Goal: Find specific page/section: Find specific page/section

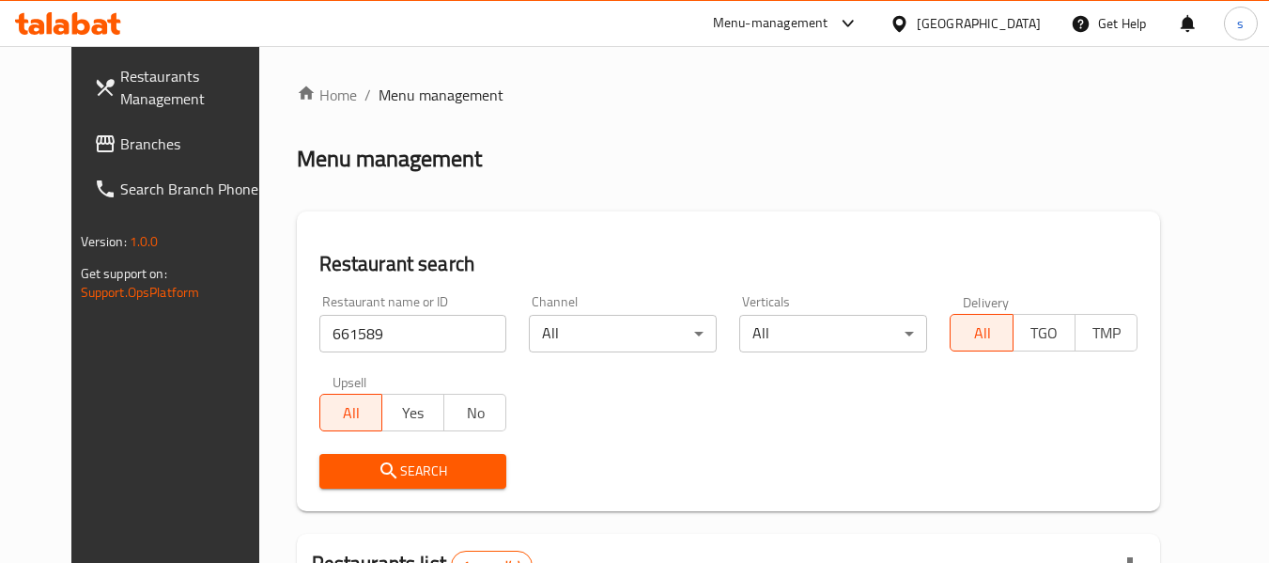
click at [906, 25] on icon at bounding box center [899, 23] width 13 height 16
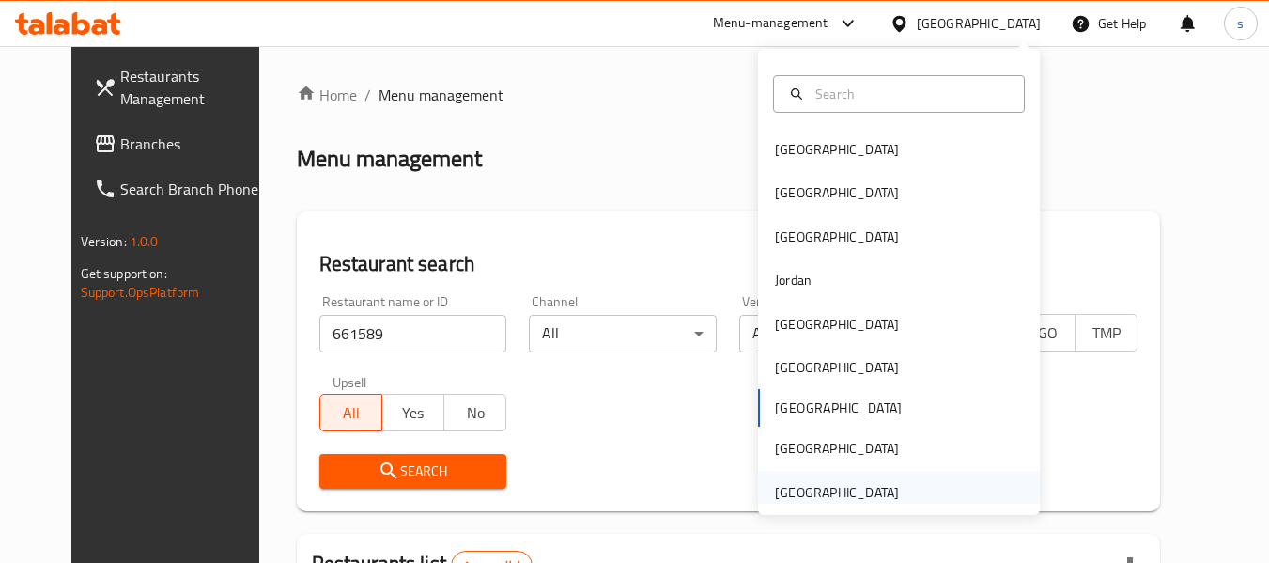
click at [811, 488] on div "[GEOGRAPHIC_DATA]" at bounding box center [837, 492] width 124 height 21
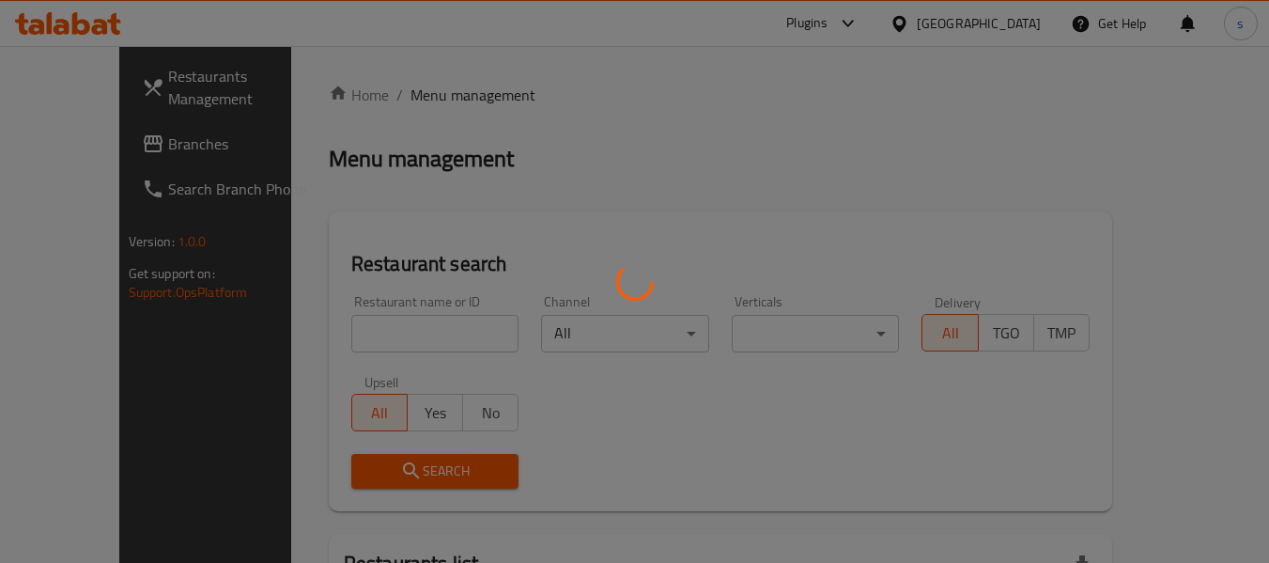
click at [89, 143] on div at bounding box center [634, 281] width 1269 height 563
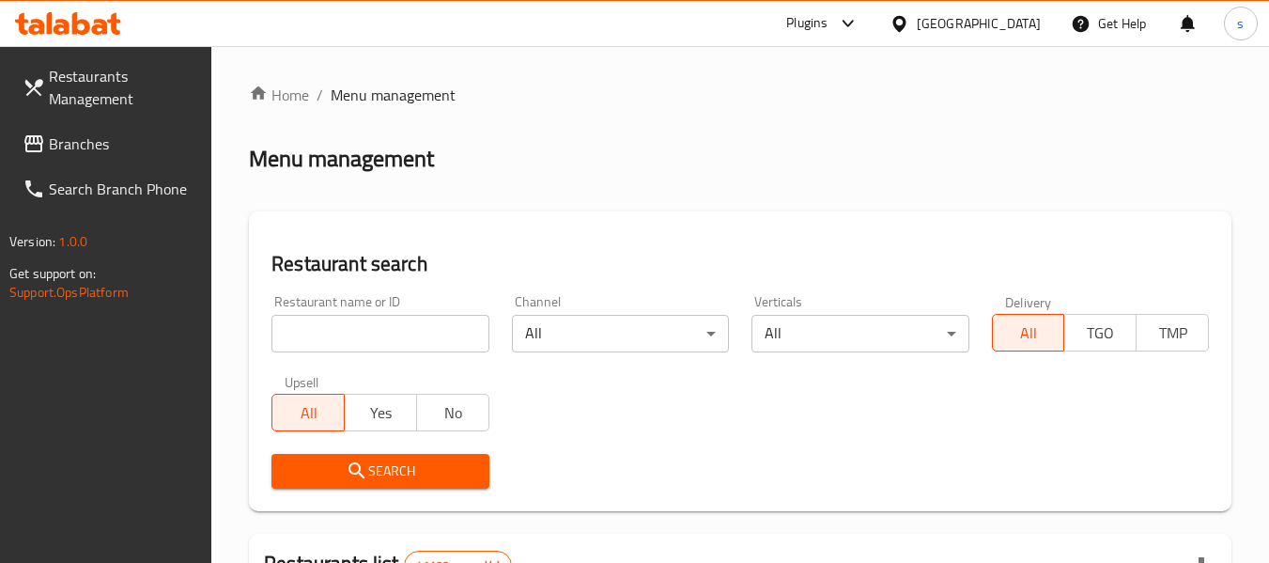
click at [94, 148] on span "Branches" at bounding box center [123, 143] width 148 height 23
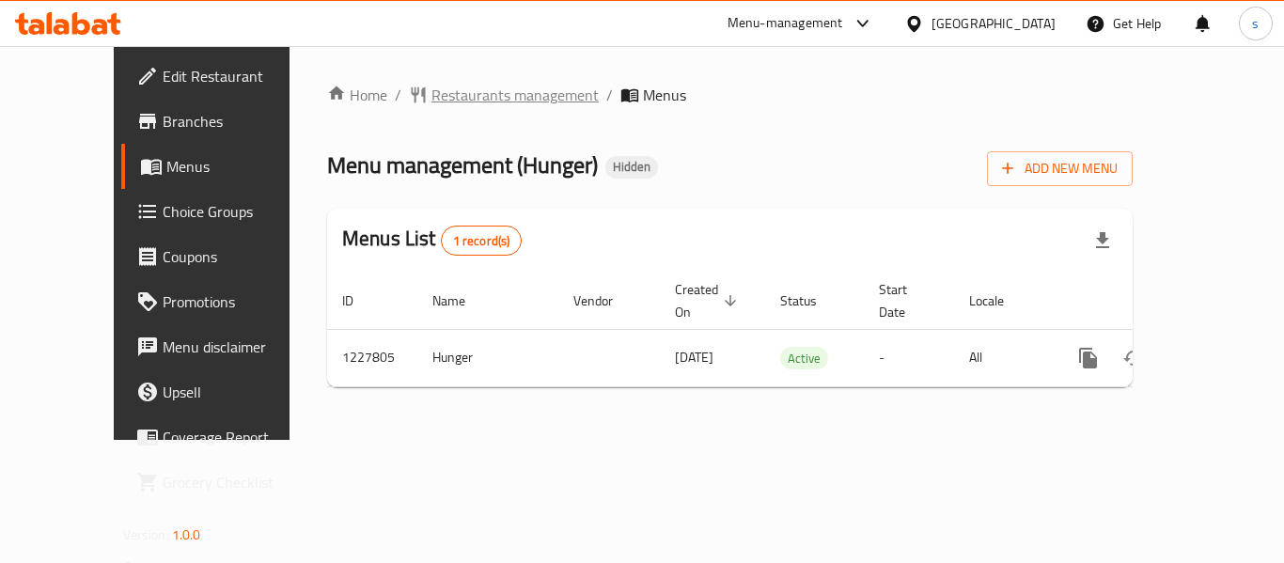
click at [447, 93] on span "Restaurants management" at bounding box center [514, 95] width 167 height 23
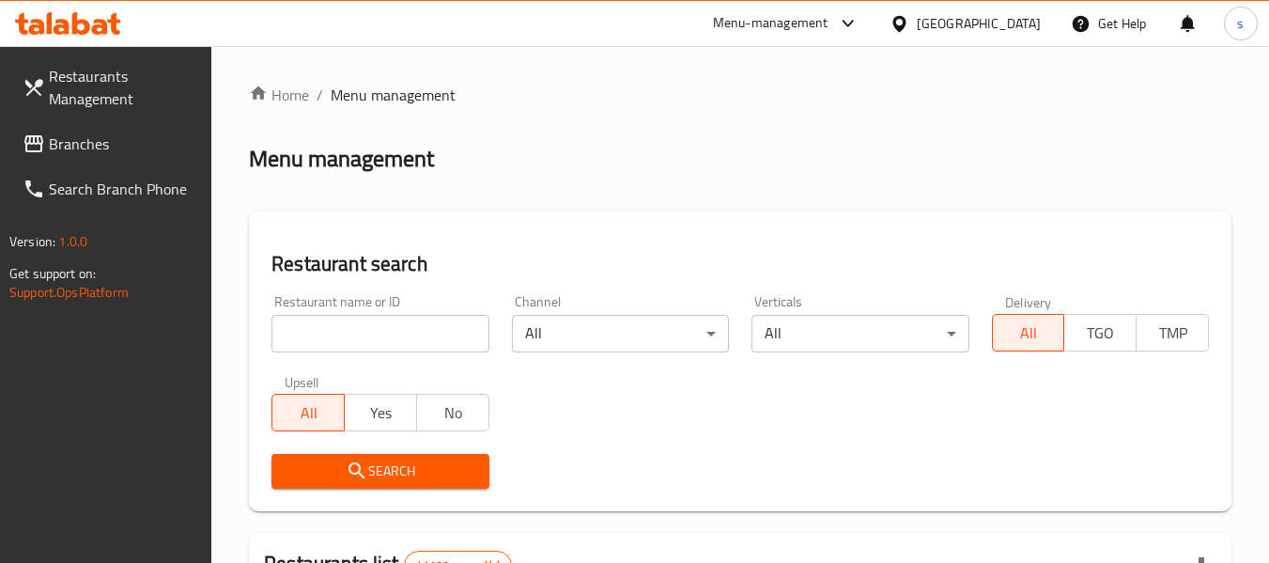
click at [366, 342] on input "search" at bounding box center [380, 334] width 217 height 38
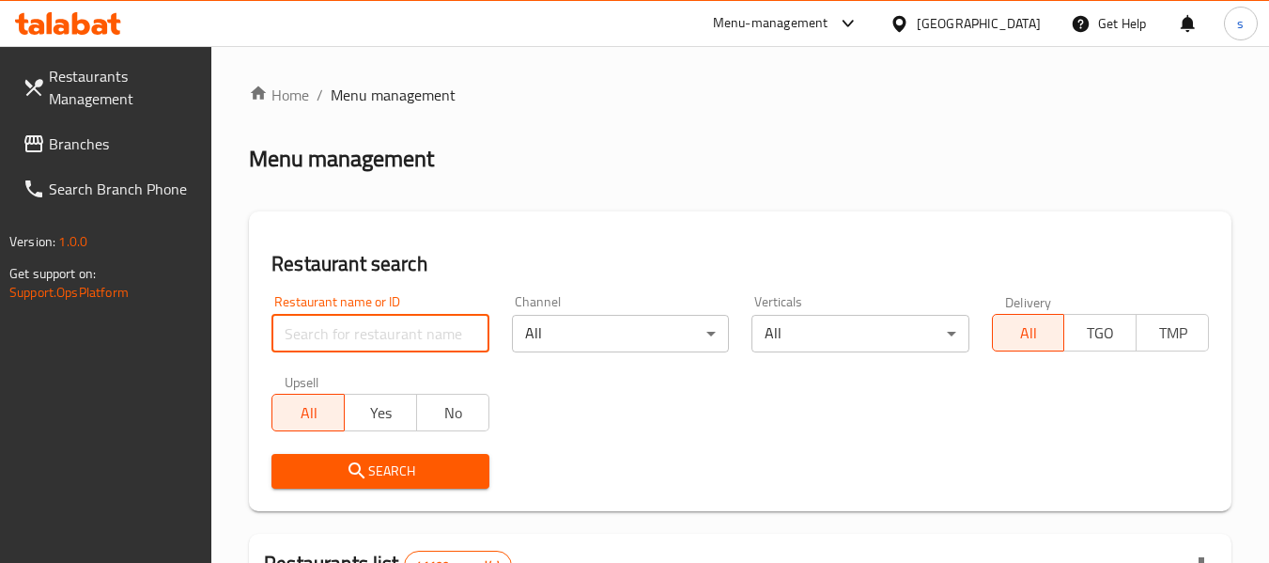
paste input "676229"
type input "676229"
click button "Search" at bounding box center [380, 471] width 217 height 35
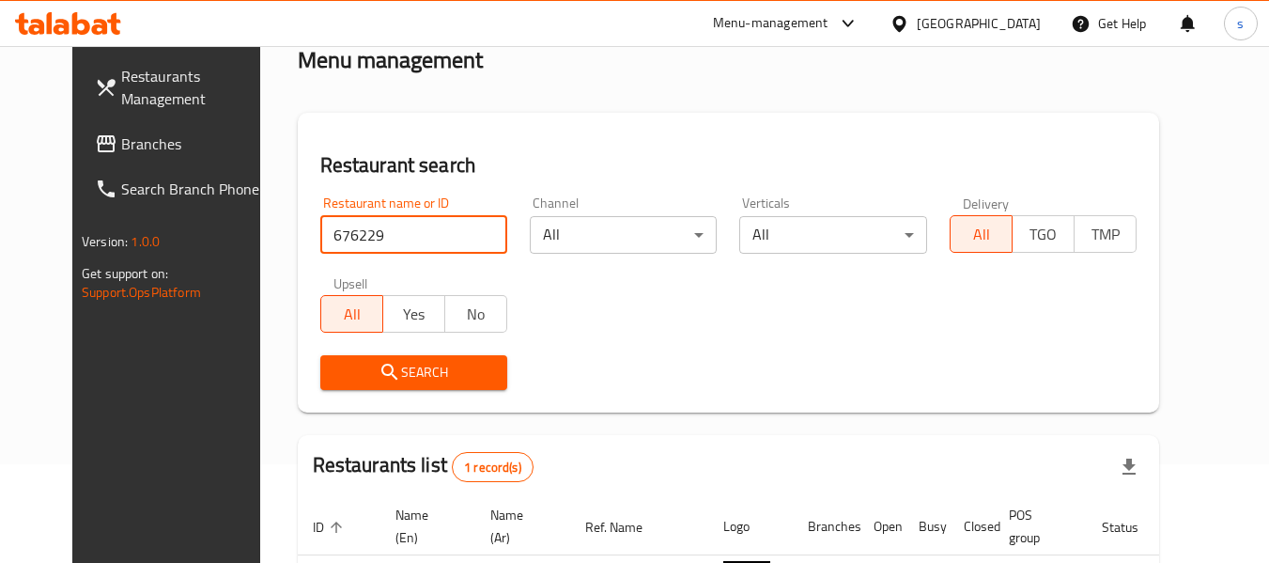
scroll to position [259, 0]
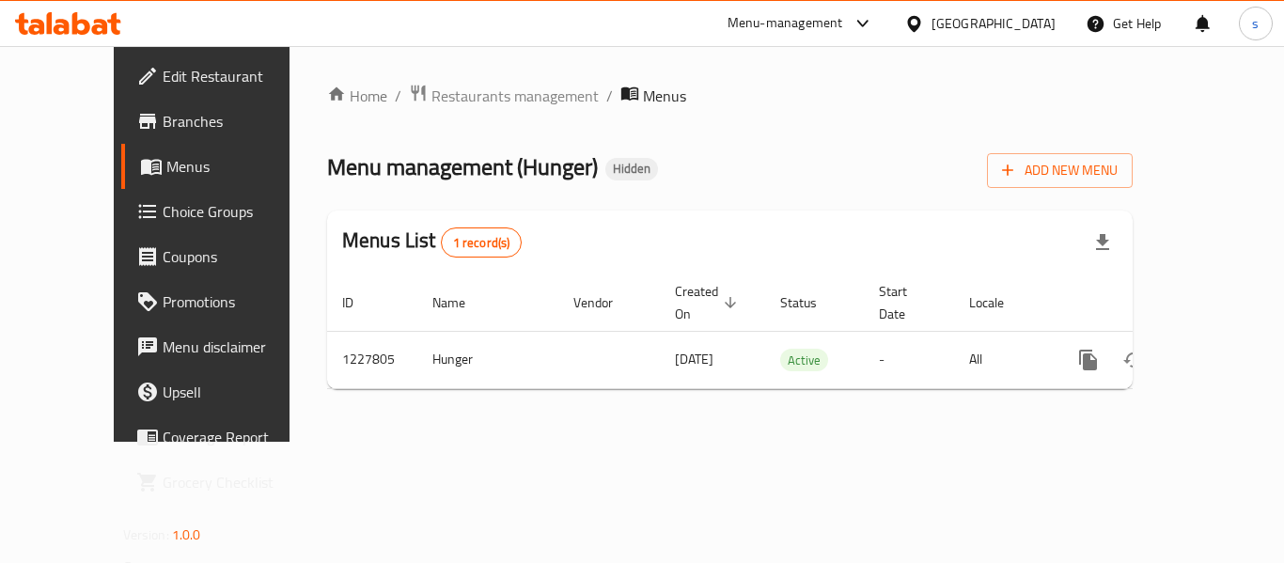
click at [166, 169] on span "Menus" at bounding box center [239, 166] width 147 height 23
click at [166, 161] on span "Menus" at bounding box center [239, 166] width 147 height 23
click at [431, 100] on span "Restaurants management" at bounding box center [514, 96] width 167 height 23
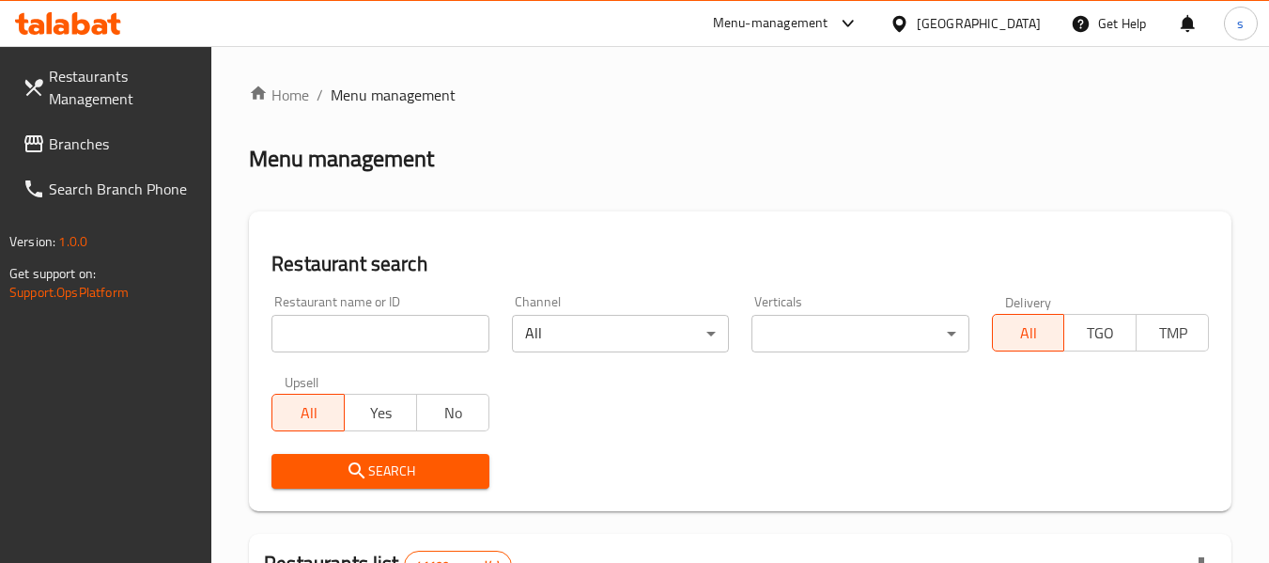
click at [349, 337] on input "search" at bounding box center [380, 334] width 217 height 38
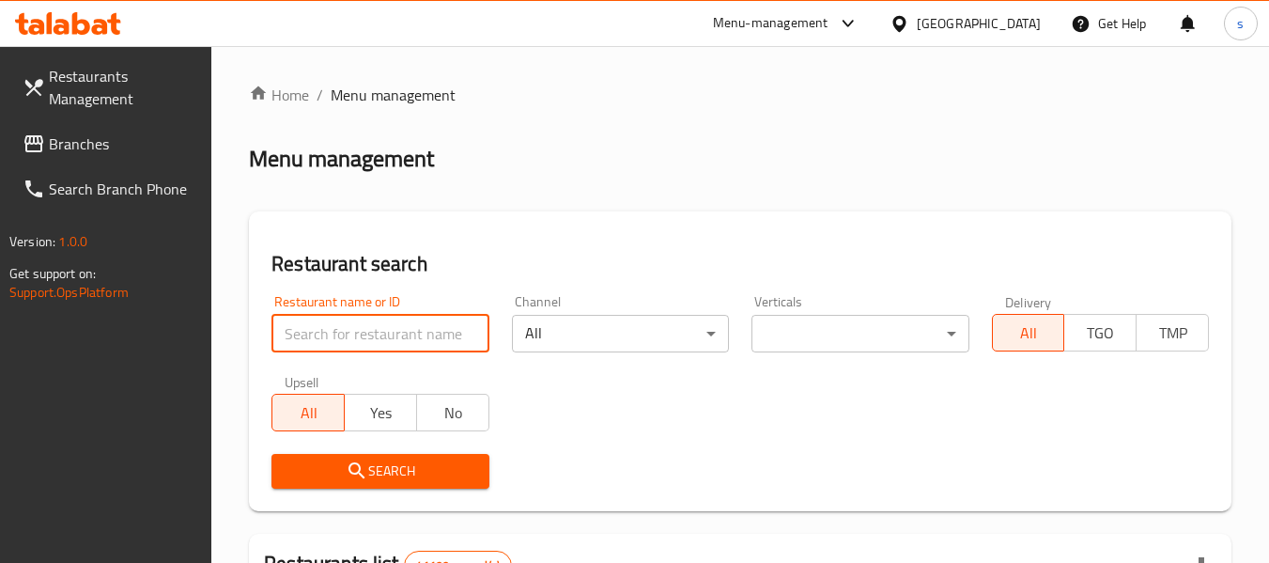
paste input "676229"
type input "676229"
click button "Search" at bounding box center [380, 471] width 217 height 35
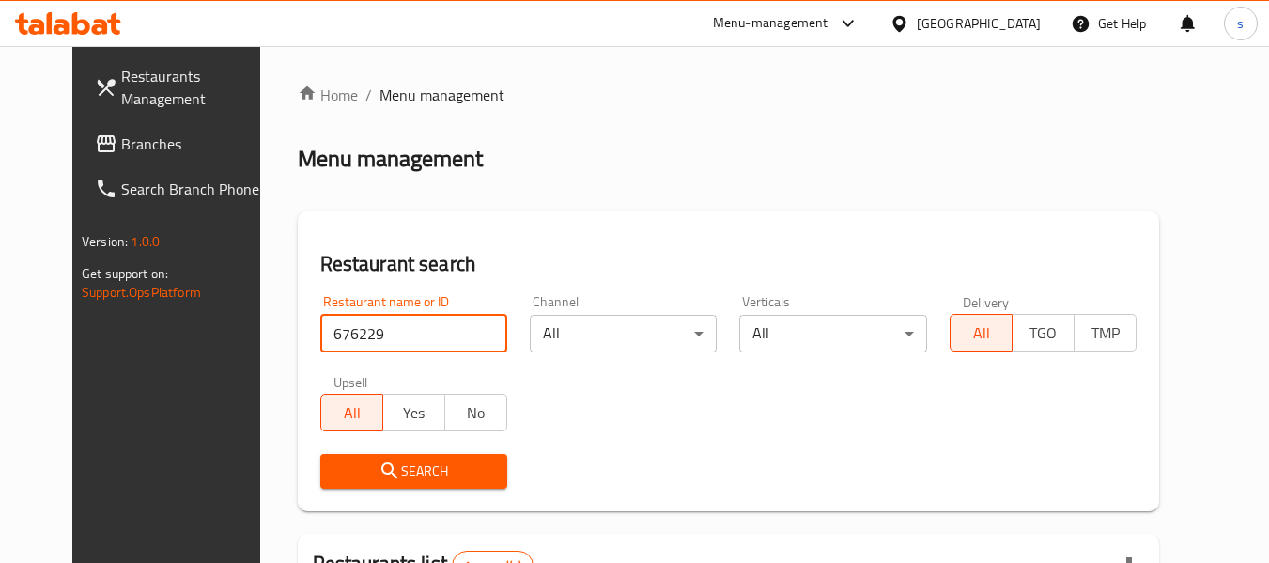
click at [121, 145] on span "Branches" at bounding box center [195, 143] width 148 height 23
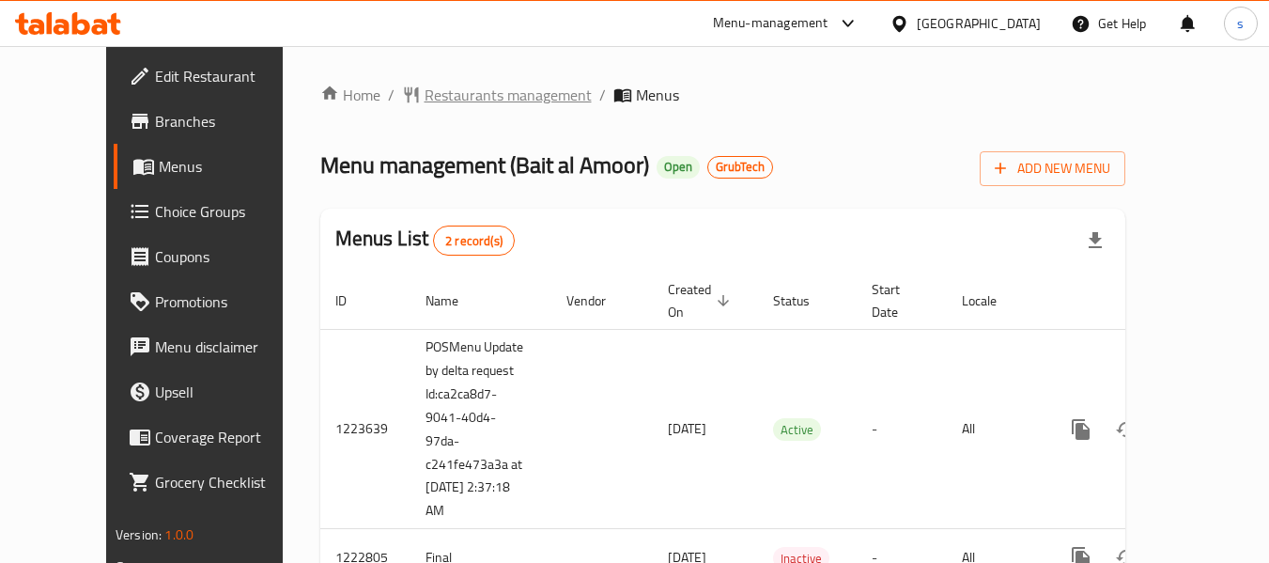
click at [453, 97] on span "Restaurants management" at bounding box center [508, 95] width 167 height 23
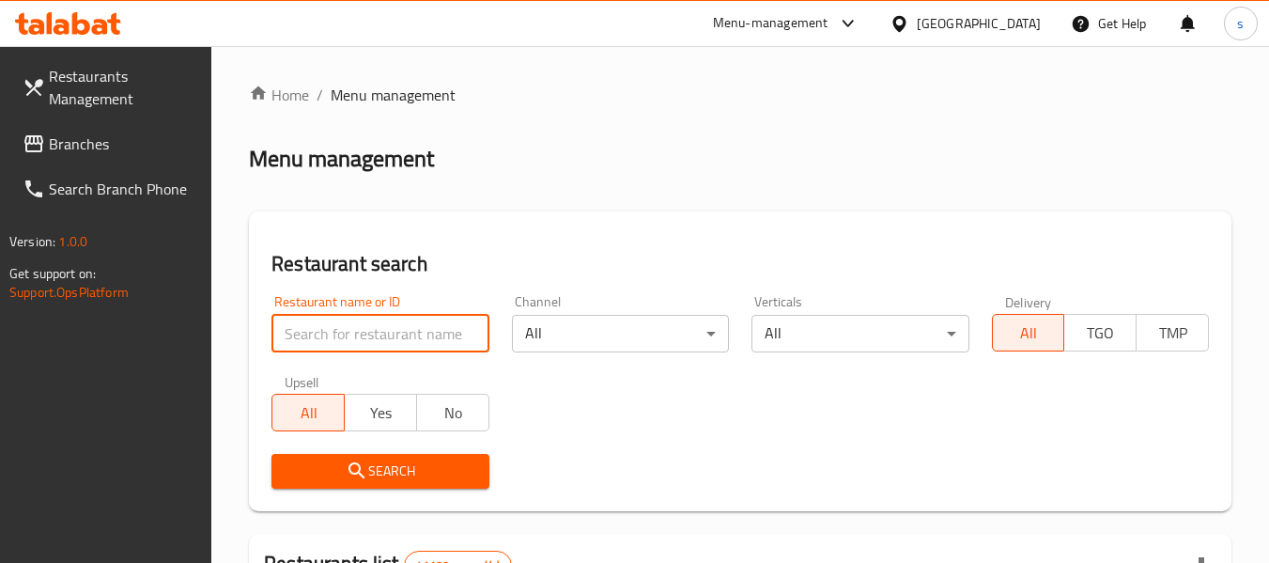
click at [352, 343] on input "search" at bounding box center [380, 334] width 217 height 38
paste input "674140"
type input "674140"
click button "Search" at bounding box center [380, 471] width 217 height 35
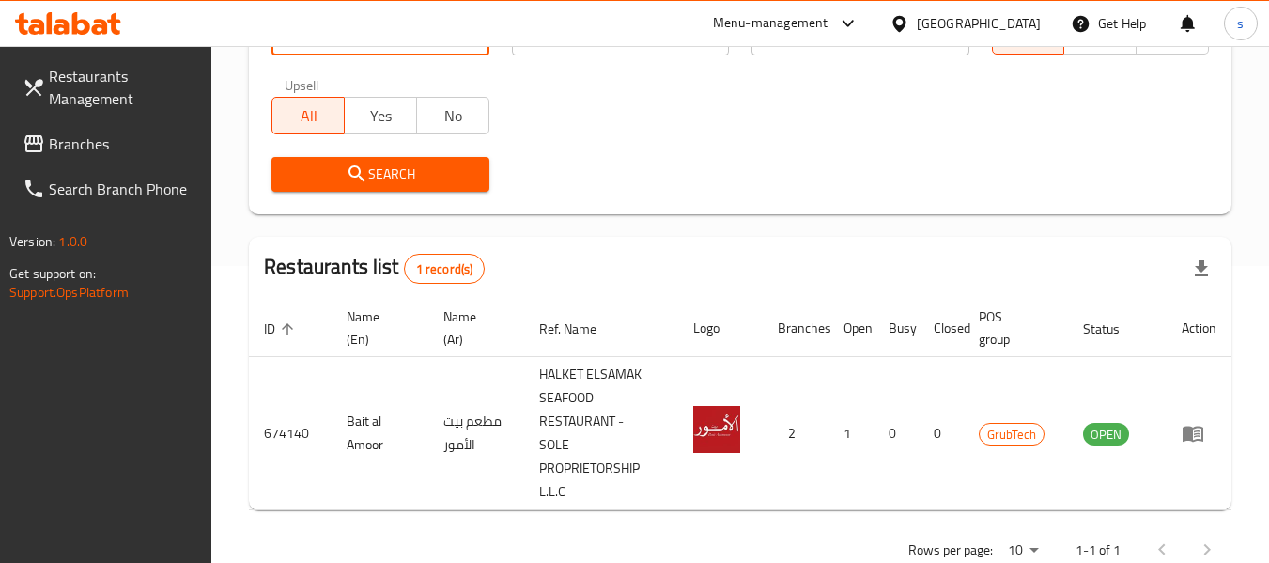
scroll to position [299, 0]
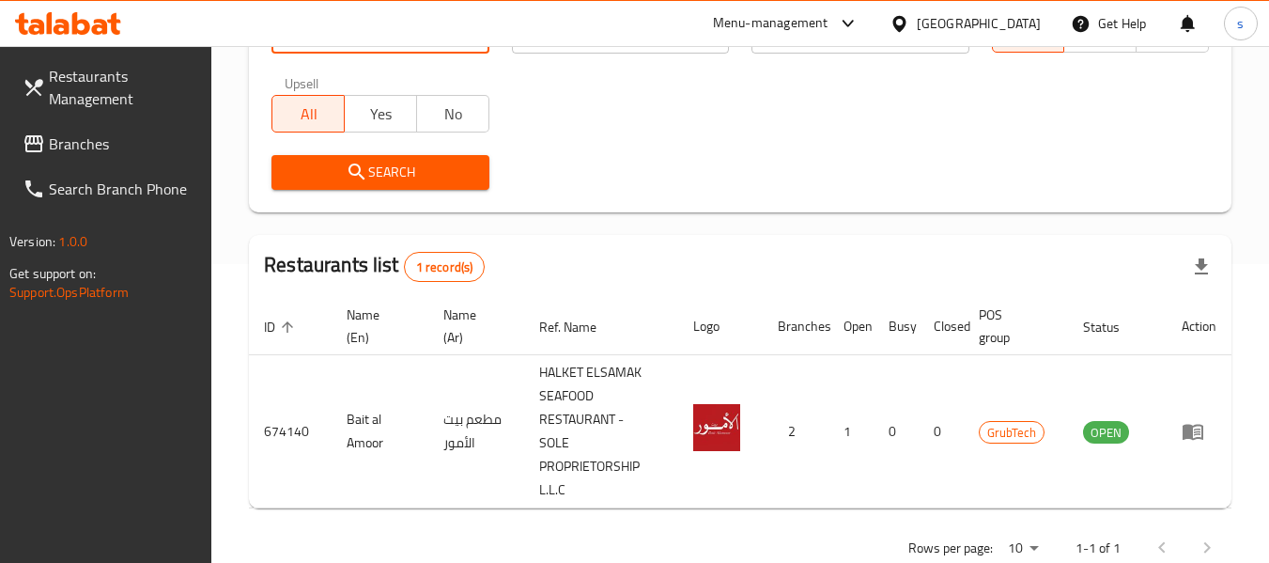
click at [976, 22] on div "[GEOGRAPHIC_DATA]" at bounding box center [979, 23] width 124 height 21
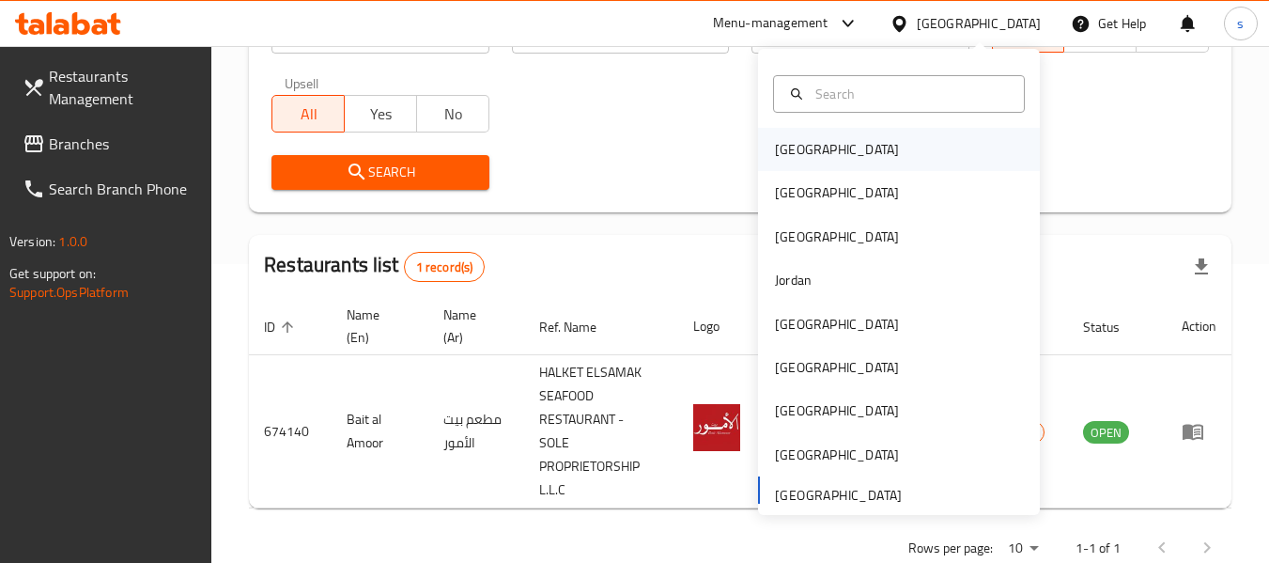
click at [828, 164] on div "Bahrain" at bounding box center [899, 149] width 282 height 43
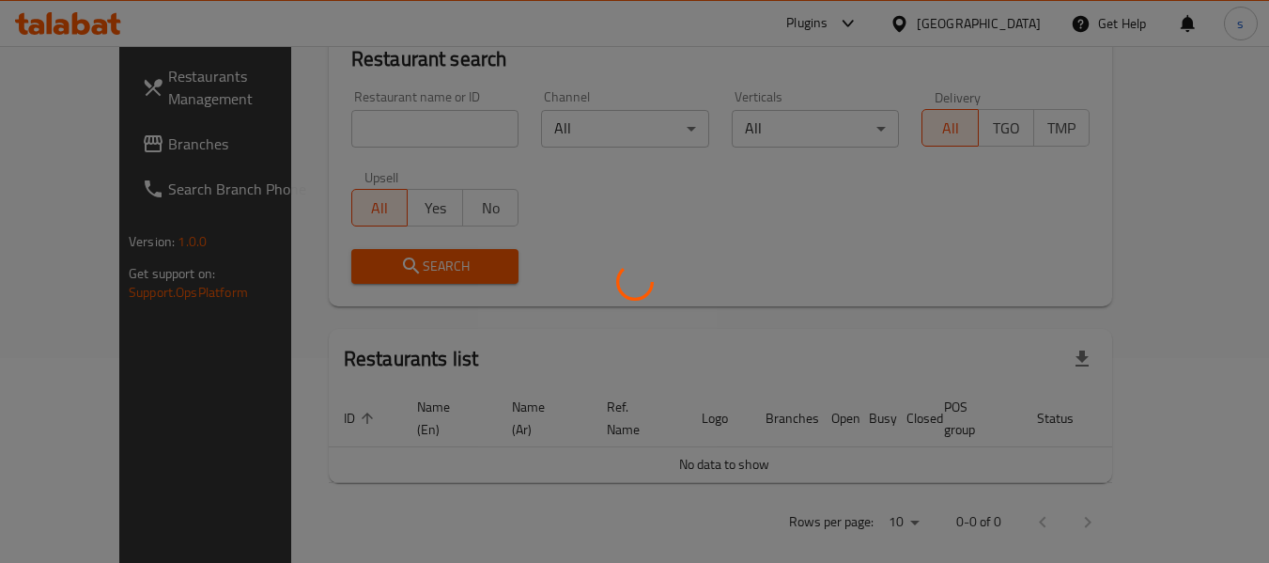
scroll to position [299, 0]
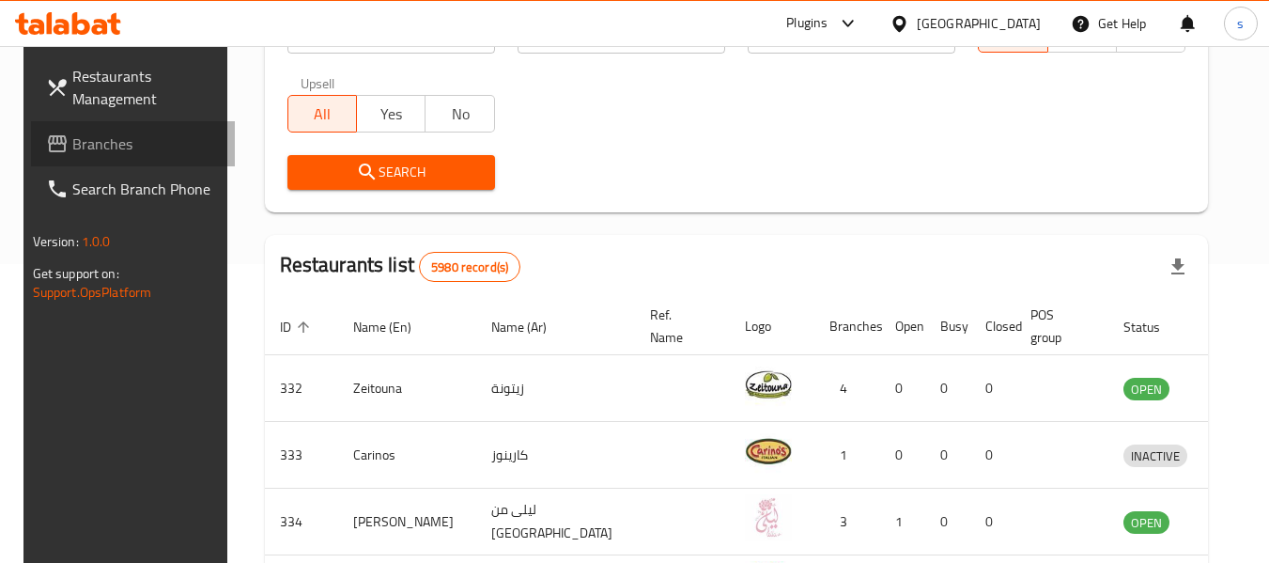
click at [127, 148] on span "Branches" at bounding box center [146, 143] width 148 height 23
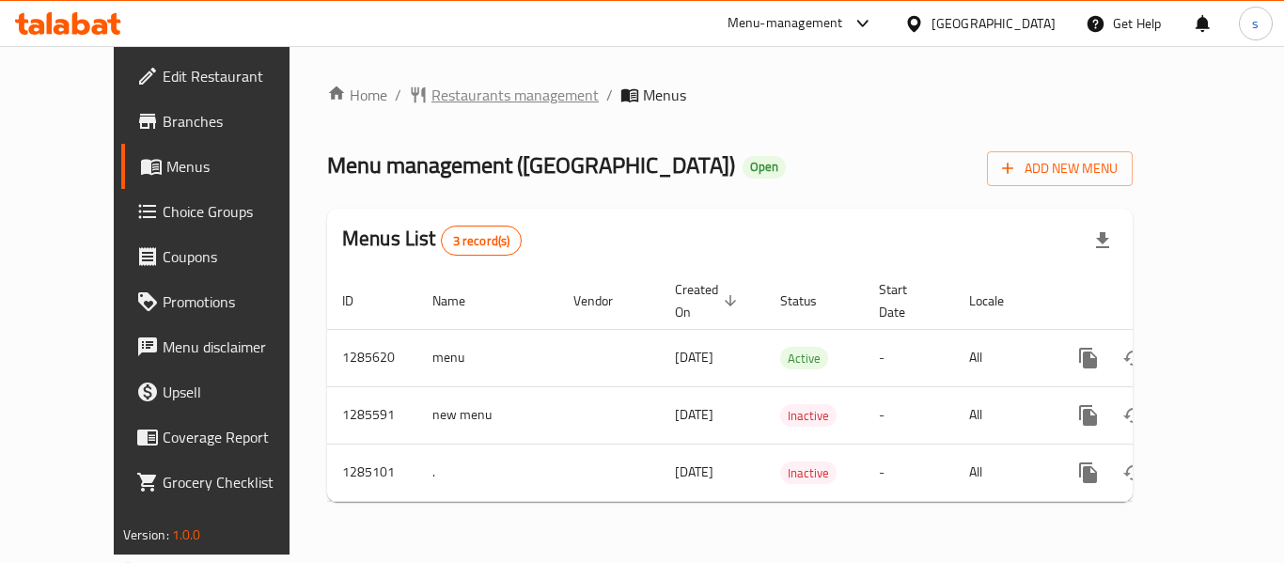
click at [441, 98] on span "Restaurants management" at bounding box center [514, 95] width 167 height 23
